Goal: Information Seeking & Learning: Understand process/instructions

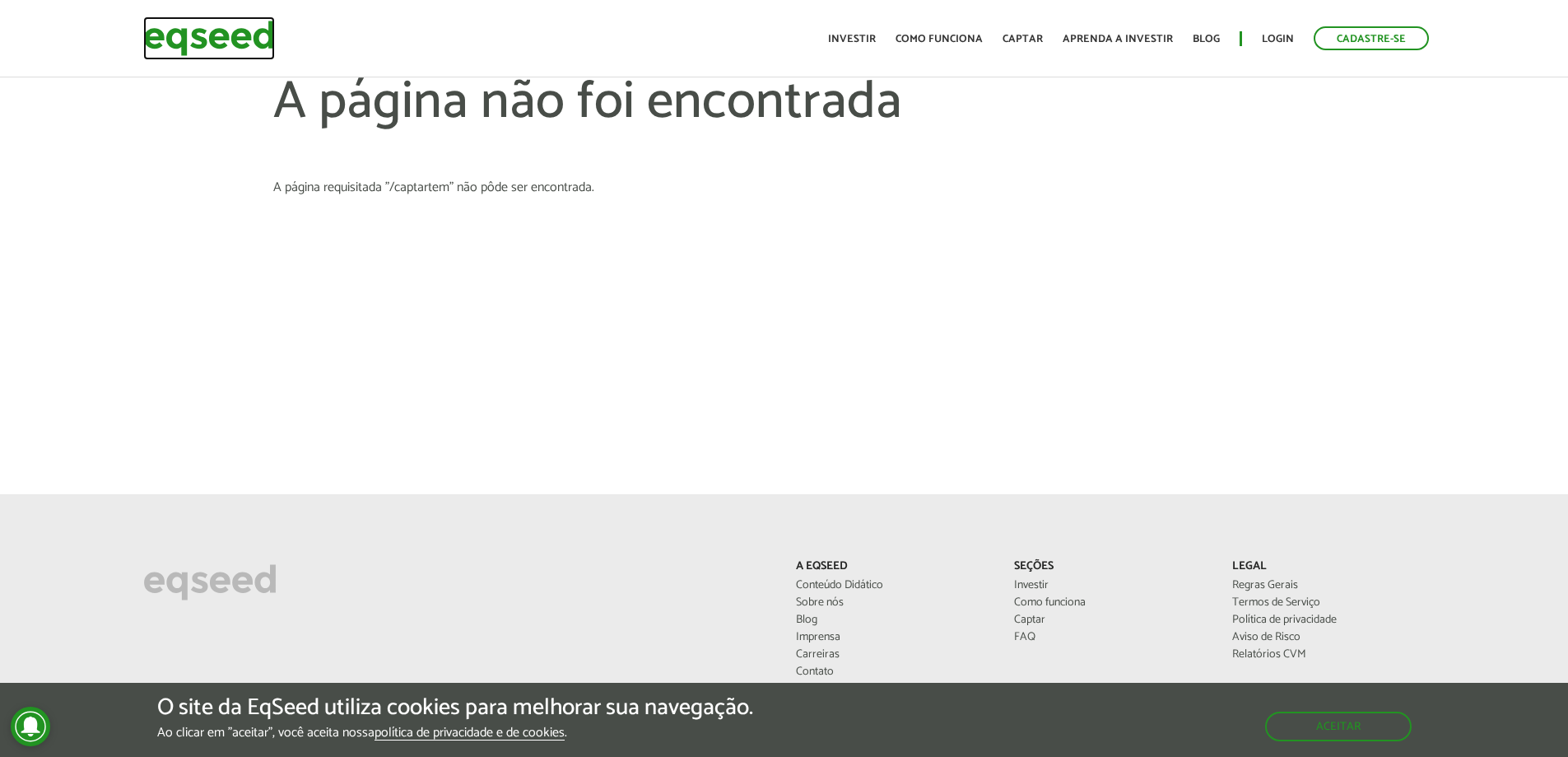
click at [250, 29] on img at bounding box center [208, 38] width 132 height 44
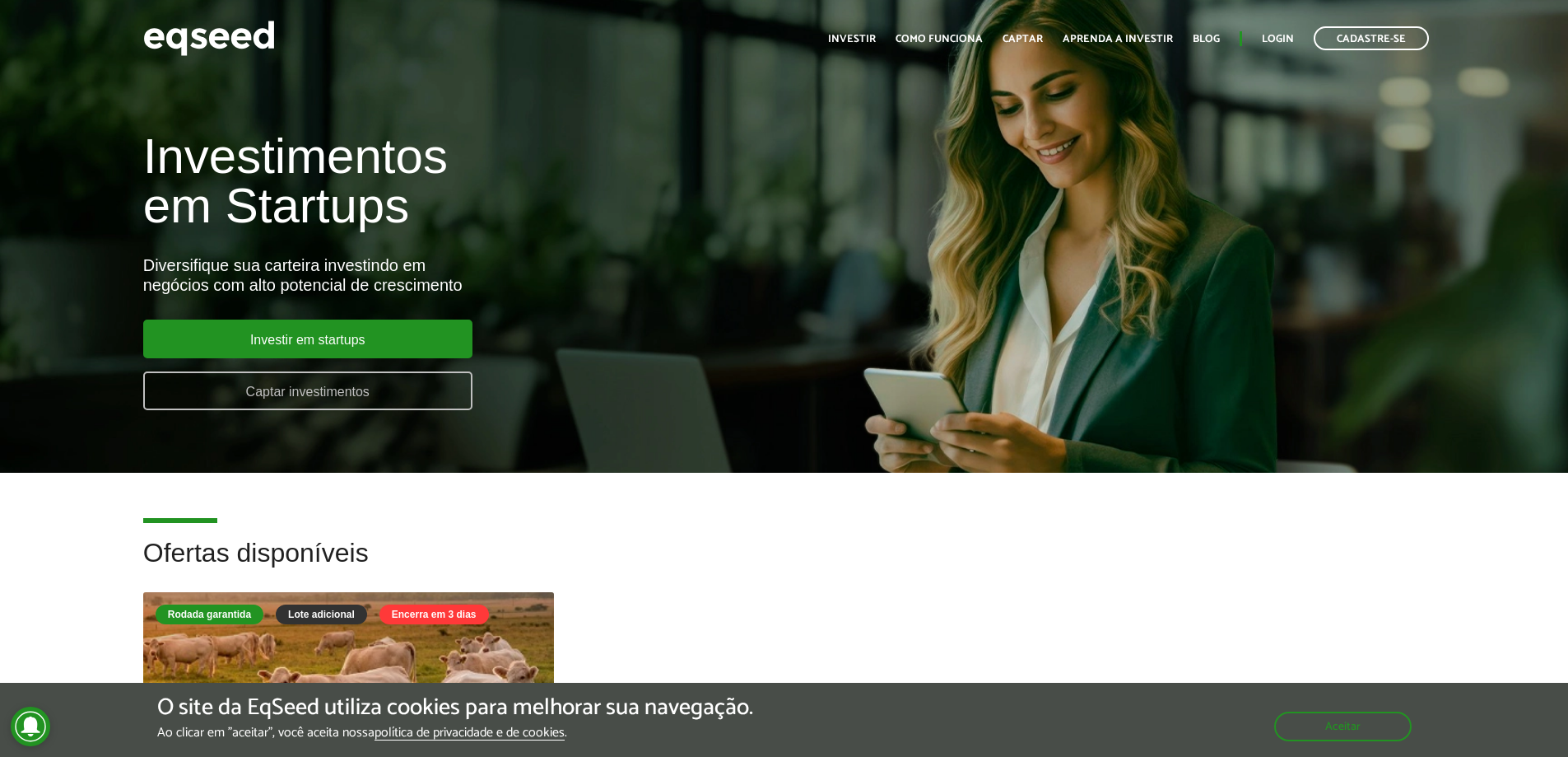
click at [391, 398] on link "Captar investimentos" at bounding box center [307, 390] width 329 height 39
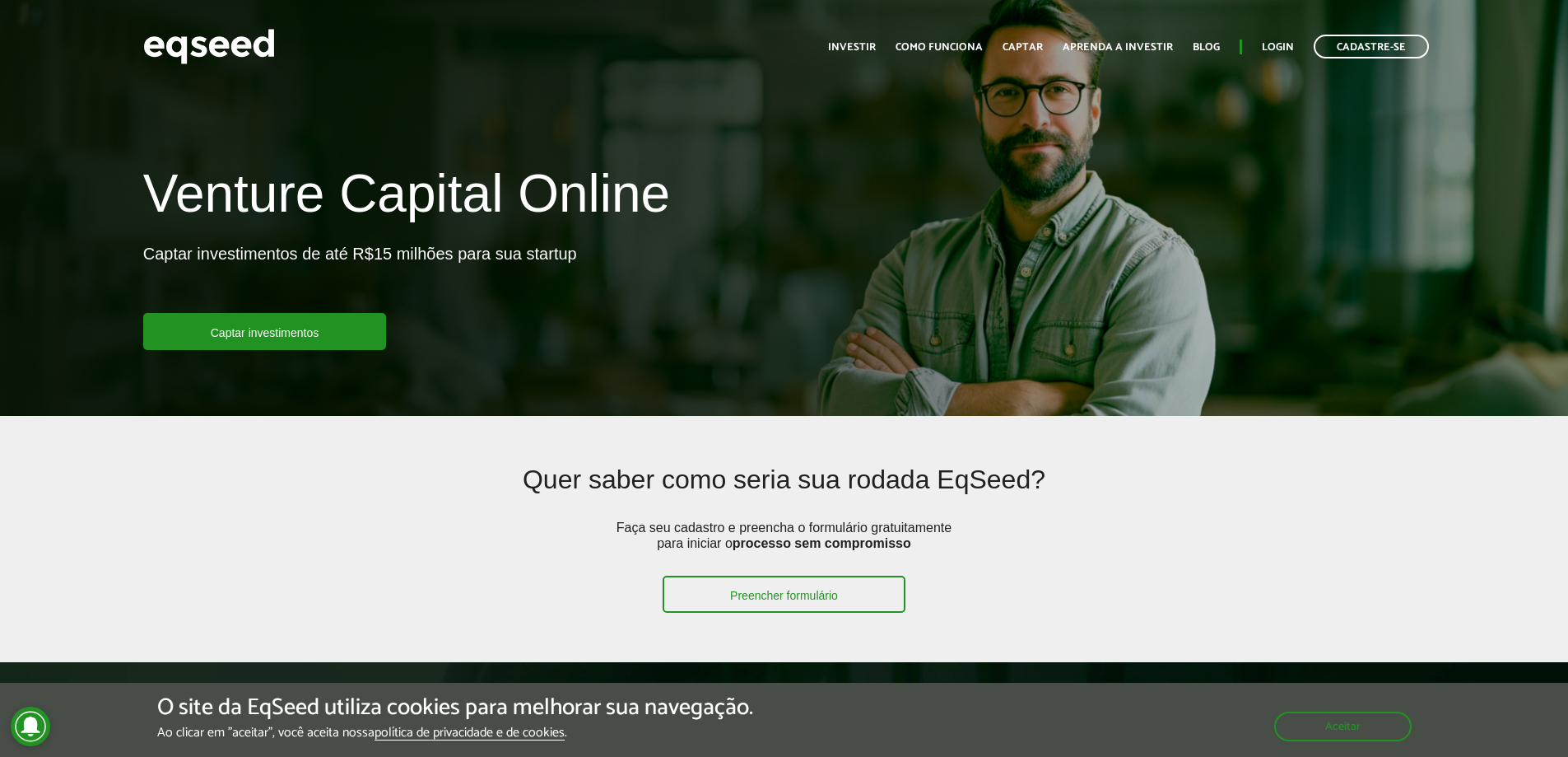
click at [334, 355] on article "Venture Capital Online Captar investimentos de até R$15 milhões para sua startu…" at bounding box center [784, 207] width 1568 height 416
drag, startPoint x: 316, startPoint y: 304, endPoint x: 301, endPoint y: 318, distance: 20.5
click at [317, 305] on p "Captar investimentos de até R$15 milhões para sua startup" at bounding box center [359, 278] width 434 height 69
click at [301, 318] on link "Captar investimentos" at bounding box center [265, 331] width 244 height 37
click at [960, 50] on link "Como funciona" at bounding box center [940, 47] width 87 height 11
